Goal: Participate in discussion: Engage in conversation with other users on a specific topic

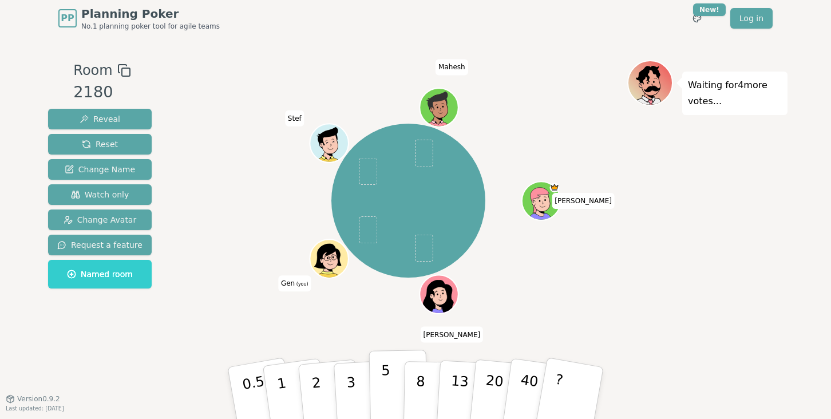
click at [393, 400] on button "5" at bounding box center [398, 393] width 59 height 87
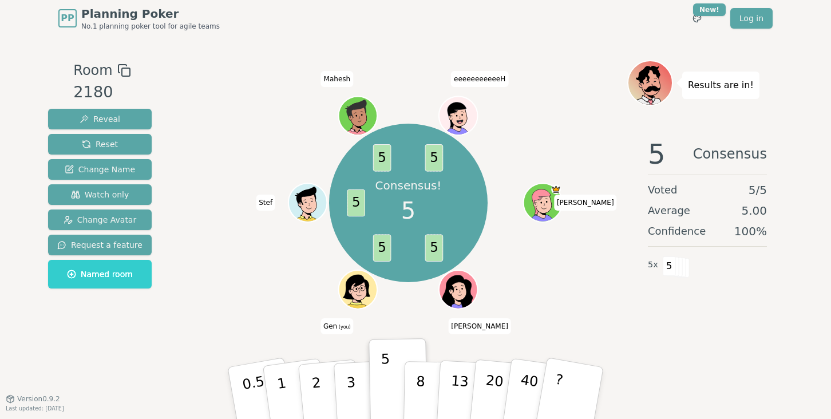
click at [549, 291] on div "Consensus! 5 5 5 5 5 5 [PERSON_NAME] (you) Stef Mahesh eeeeeeeeeeeH" at bounding box center [408, 203] width 438 height 244
click at [577, 202] on span "[PERSON_NAME]" at bounding box center [585, 203] width 63 height 16
drag, startPoint x: 573, startPoint y: 219, endPoint x: 574, endPoint y: 212, distance: 7.0
click at [573, 217] on div "Consensus! 5 5 5 5 5 5 [PERSON_NAME] (you) Stef Mahesh eeeeeeeeeeeH" at bounding box center [408, 203] width 438 height 244
drag, startPoint x: 574, startPoint y: 204, endPoint x: 597, endPoint y: 205, distance: 22.3
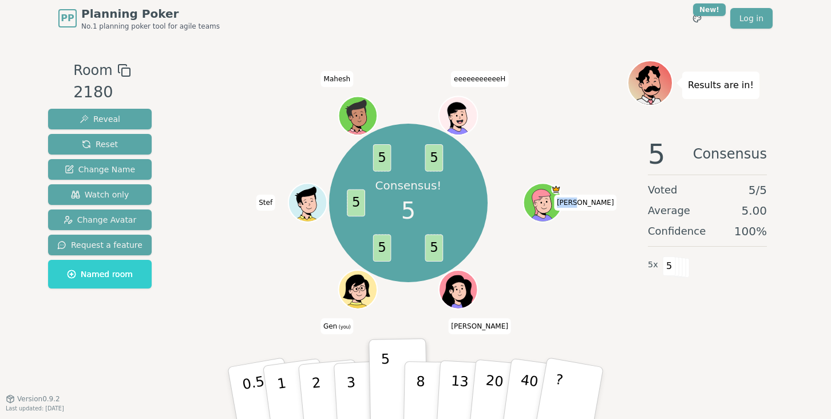
click at [597, 205] on span "[PERSON_NAME]" at bounding box center [585, 203] width 63 height 16
click at [593, 213] on div "Consensus! 5 5 5 5 5 5 [PERSON_NAME] (you) Stef Mahesh eeeeeeeeeeeH" at bounding box center [408, 203] width 438 height 244
click at [586, 248] on div "Consensus! 5 5 5 5 5 5 [PERSON_NAME] (you) Stef Mahesh eeeeeeeeeeeH" at bounding box center [408, 203] width 438 height 244
click at [589, 292] on div "Consensus! 5 5 5 5 5 5 [PERSON_NAME] (you) Stef Mahesh eeeeeeeeeeeH" at bounding box center [408, 203] width 438 height 244
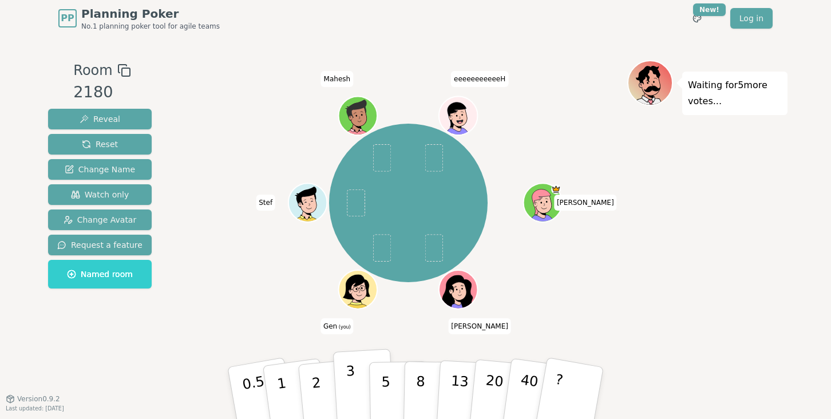
click at [347, 384] on p "3" at bounding box center [352, 394] width 13 height 62
click at [350, 384] on p "3" at bounding box center [352, 394] width 13 height 62
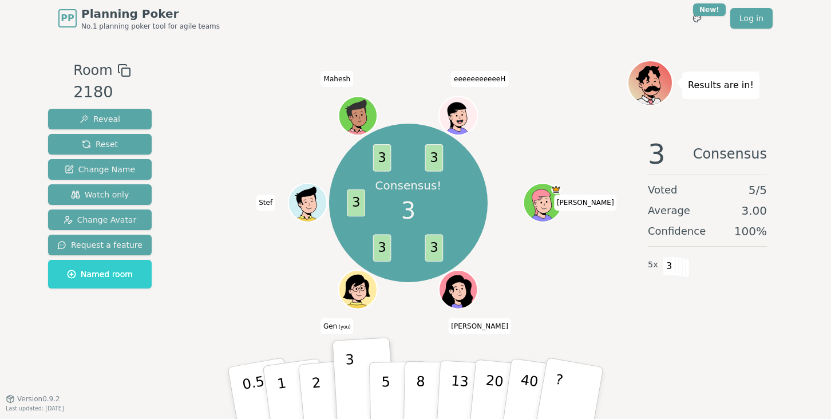
click at [723, 333] on div "3 Consensus Voted 5 / 5 Average 3.00 Confidence 100 % 5 x 3" at bounding box center [707, 243] width 160 height 229
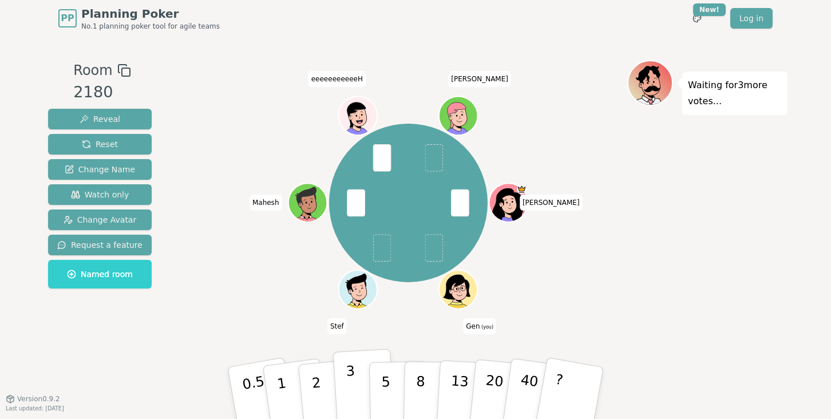
click at [361, 401] on button "3" at bounding box center [364, 392] width 62 height 89
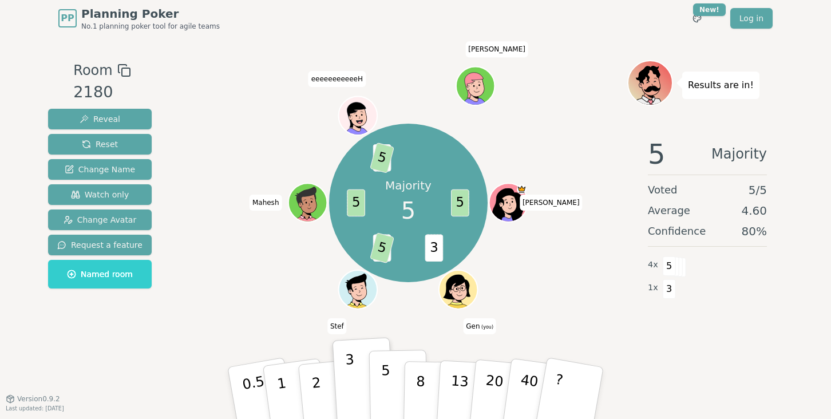
click at [385, 377] on p "5" at bounding box center [386, 393] width 10 height 62
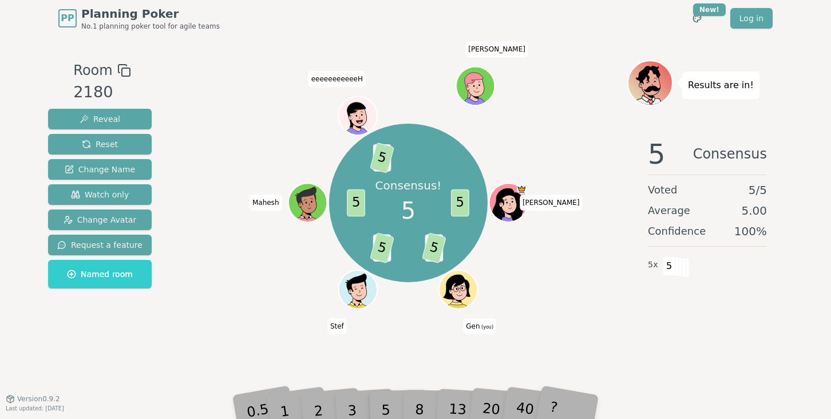
click at [712, 334] on div "5 Consensus Voted 5 / 5 Average 5.00 Confidence 100 % 5 x 5" at bounding box center [707, 243] width 160 height 229
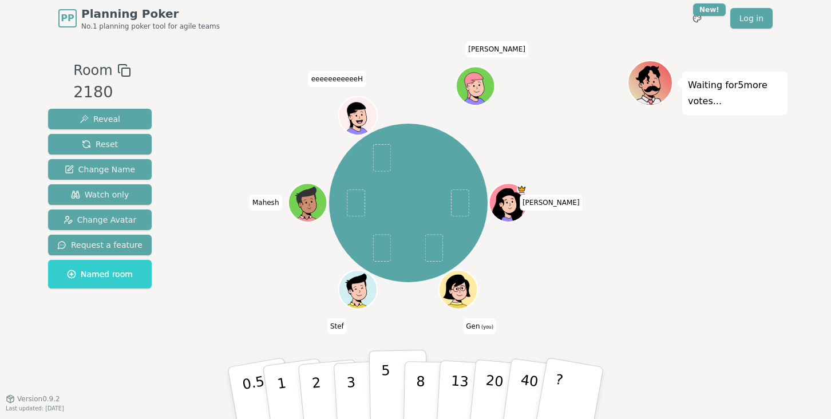
click at [386, 389] on p "5" at bounding box center [386, 393] width 10 height 62
click at [379, 387] on button "5" at bounding box center [398, 393] width 59 height 87
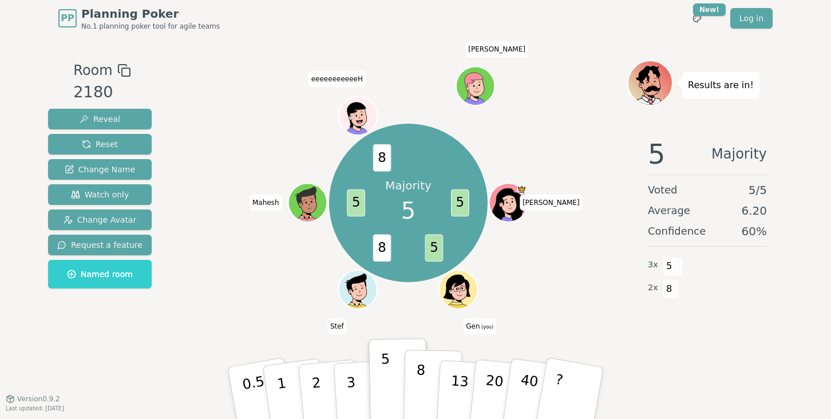
click at [426, 386] on button "8" at bounding box center [432, 393] width 59 height 87
